Goal: Information Seeking & Learning: Learn about a topic

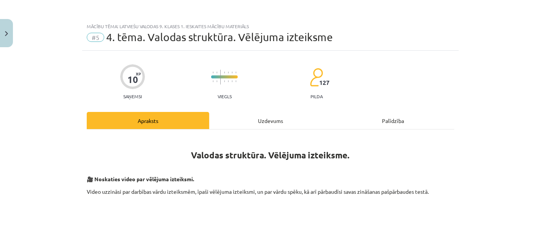
scroll to position [375, 0]
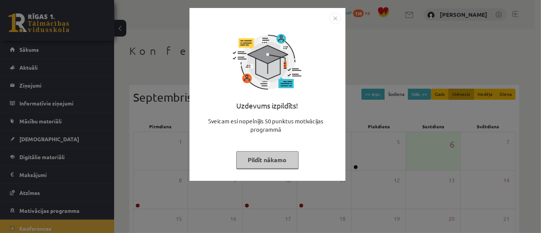
click at [281, 160] on button "Pildīt nākamo" at bounding box center [267, 160] width 62 height 18
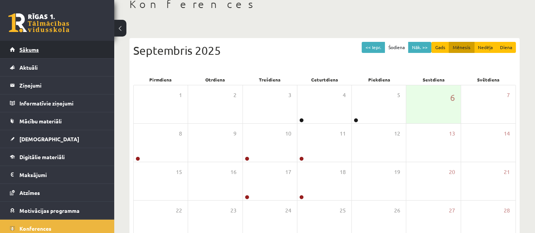
click at [92, 48] on link "Sākums" at bounding box center [57, 50] width 95 height 18
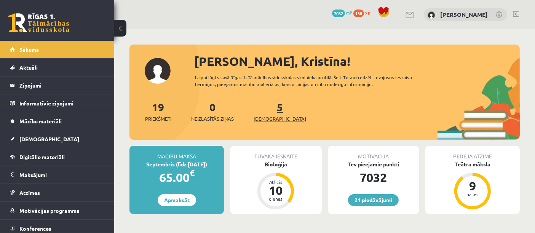
click at [268, 121] on span "[DEMOGRAPHIC_DATA]" at bounding box center [280, 119] width 53 height 8
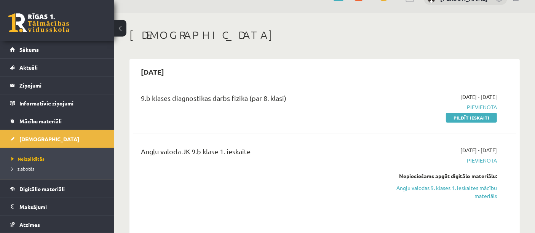
scroll to position [5, 0]
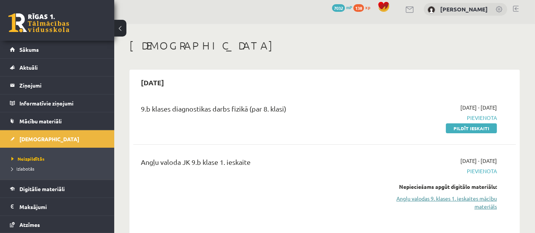
click at [473, 205] on link "Angļu valodas 9. klases 1. ieskaites mācību materiāls" at bounding box center [441, 203] width 111 height 16
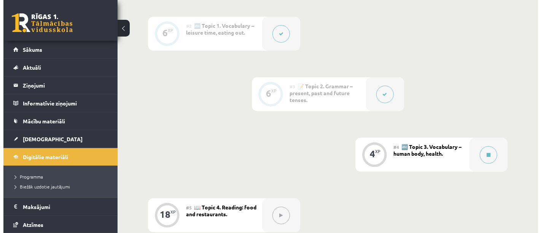
scroll to position [266, 0]
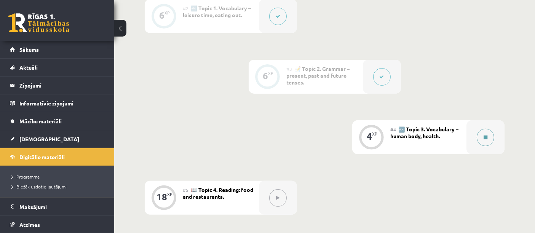
click at [480, 140] on button at bounding box center [486, 138] width 18 height 18
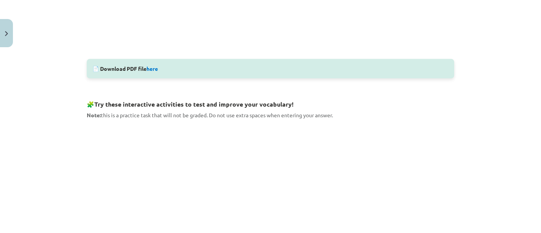
scroll to position [333, 0]
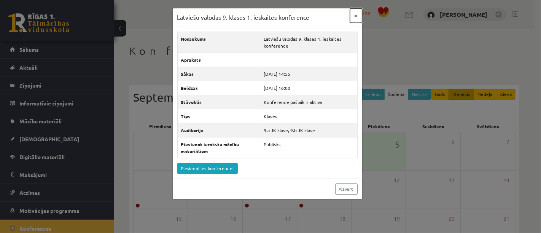
click at [356, 18] on button "×" at bounding box center [356, 15] width 12 height 14
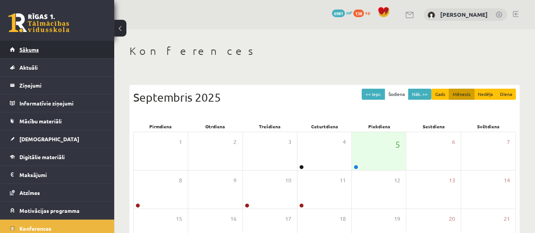
click at [73, 46] on link "Sākums" at bounding box center [57, 50] width 95 height 18
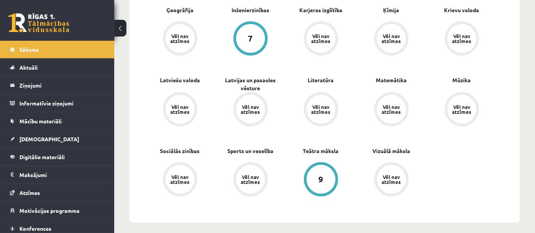
scroll to position [228, 0]
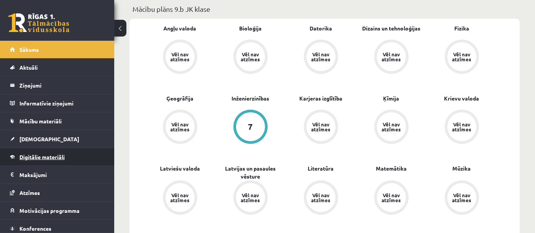
click at [45, 154] on span "Digitālie materiāli" at bounding box center [41, 156] width 45 height 7
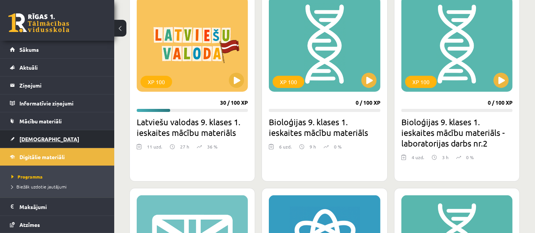
click at [54, 138] on link "[DEMOGRAPHIC_DATA]" at bounding box center [57, 139] width 95 height 18
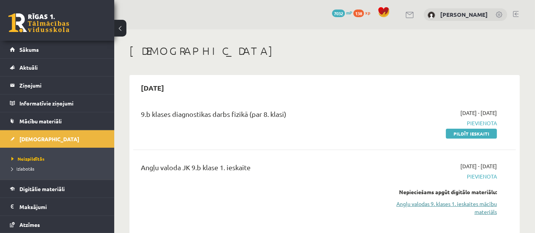
click at [456, 203] on link "Angļu valodas 9. klases 1. ieskaites mācību materiāls" at bounding box center [441, 208] width 111 height 16
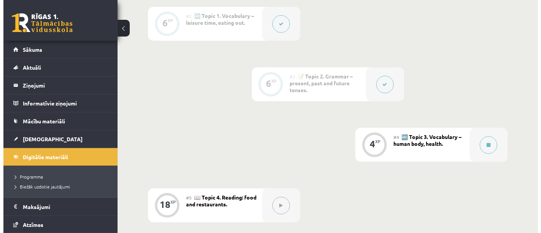
scroll to position [276, 0]
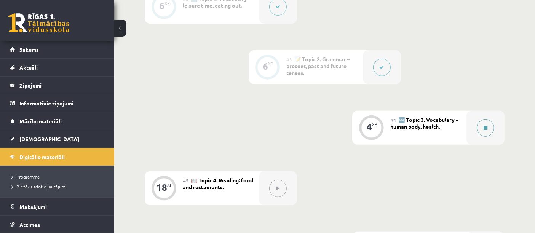
click at [486, 133] on button at bounding box center [486, 128] width 18 height 18
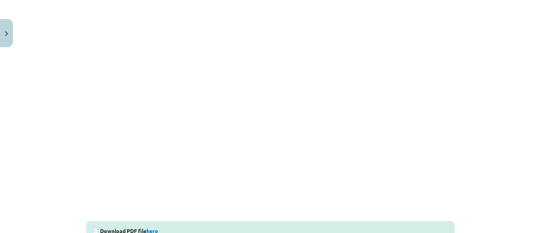
scroll to position [170, 0]
